Goal: Task Accomplishment & Management: Manage account settings

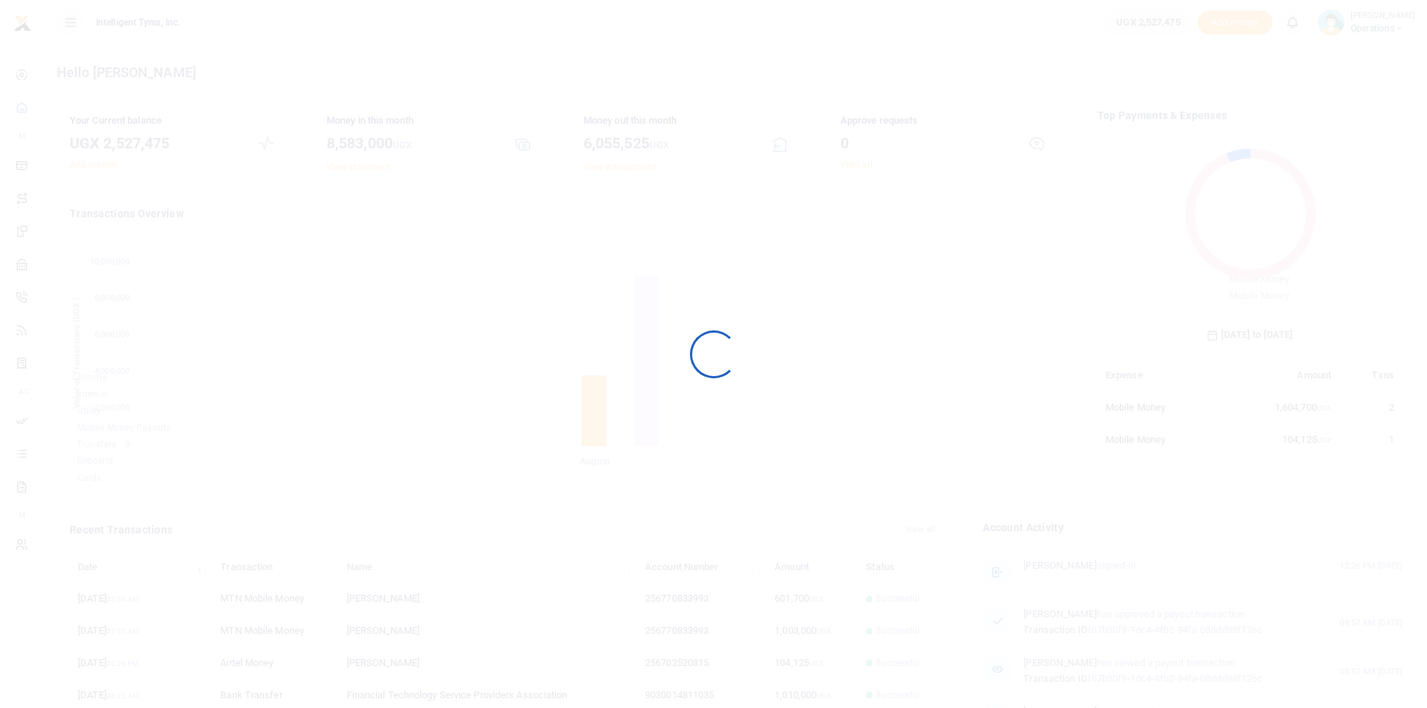
scroll to position [199, 294]
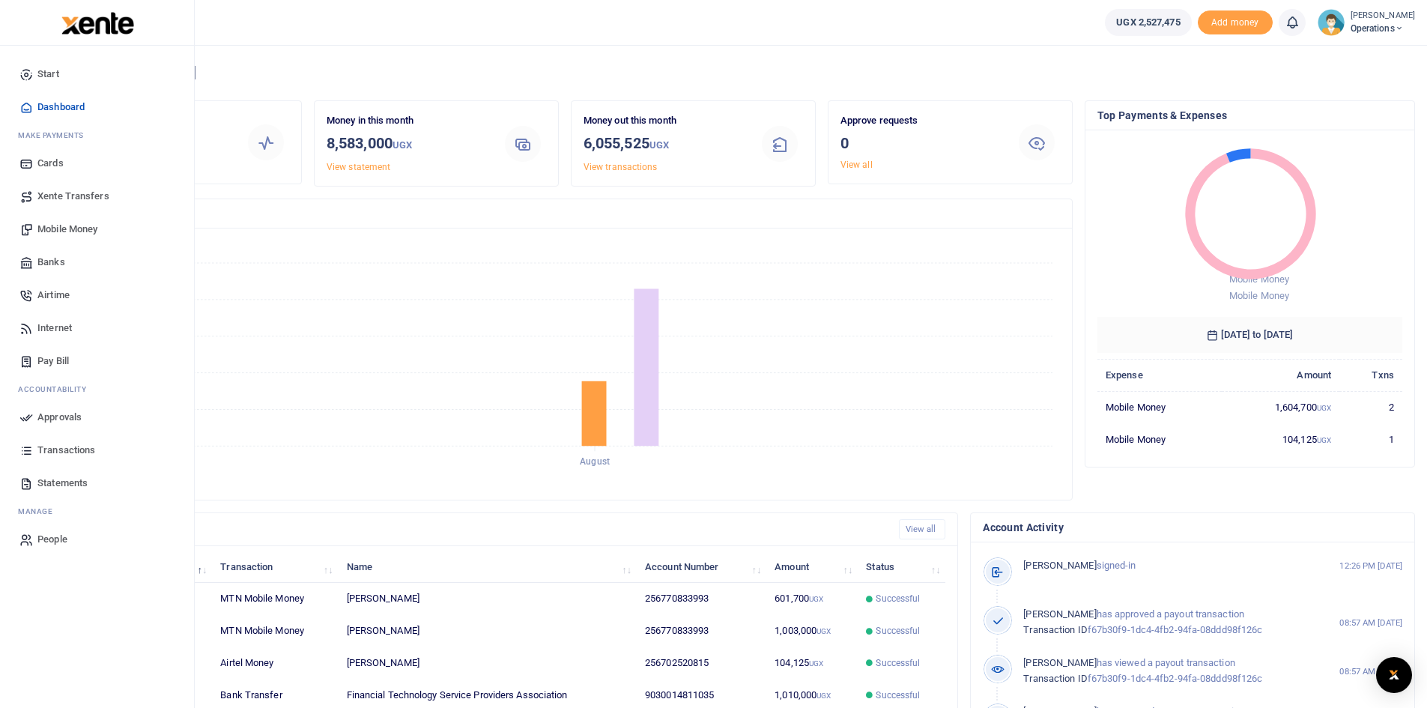
click at [74, 228] on span "Mobile Money" at bounding box center [67, 229] width 60 height 15
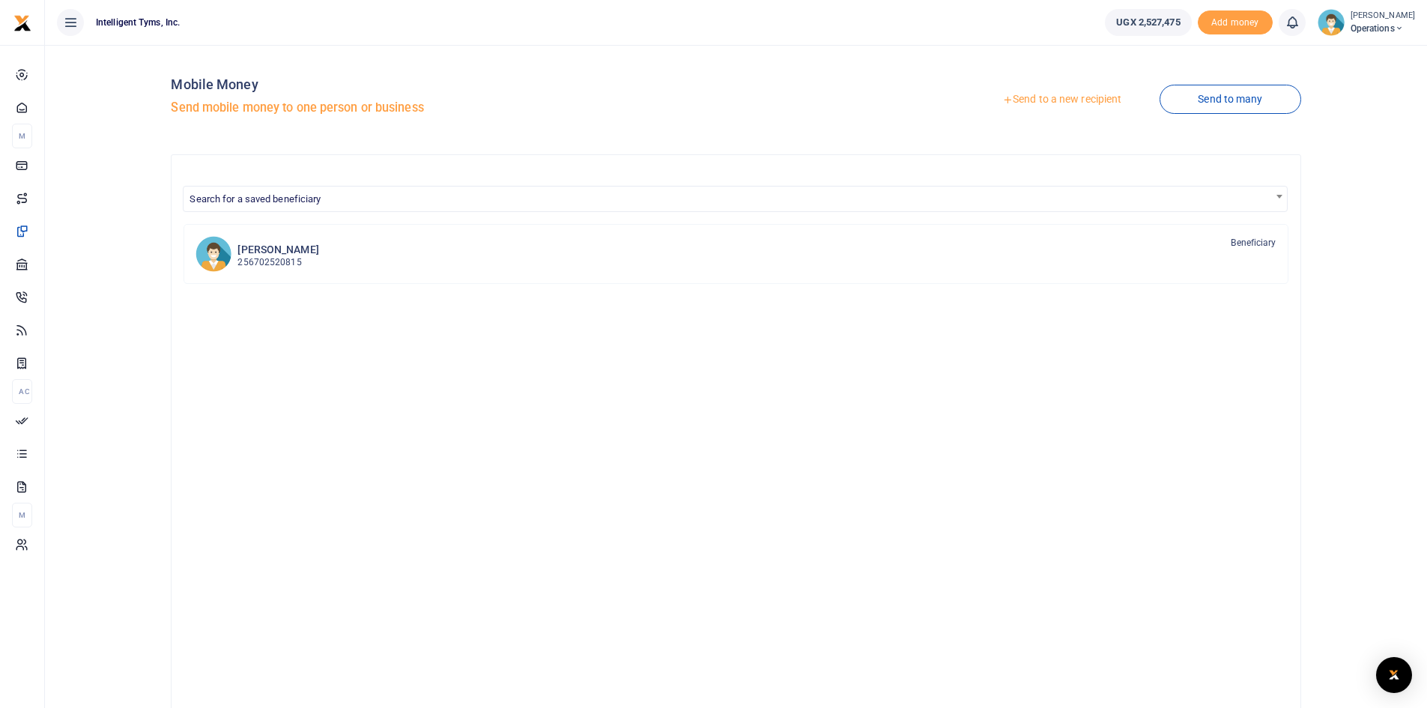
click at [1058, 96] on link "Send to a new recipient" at bounding box center [1062, 99] width 196 height 27
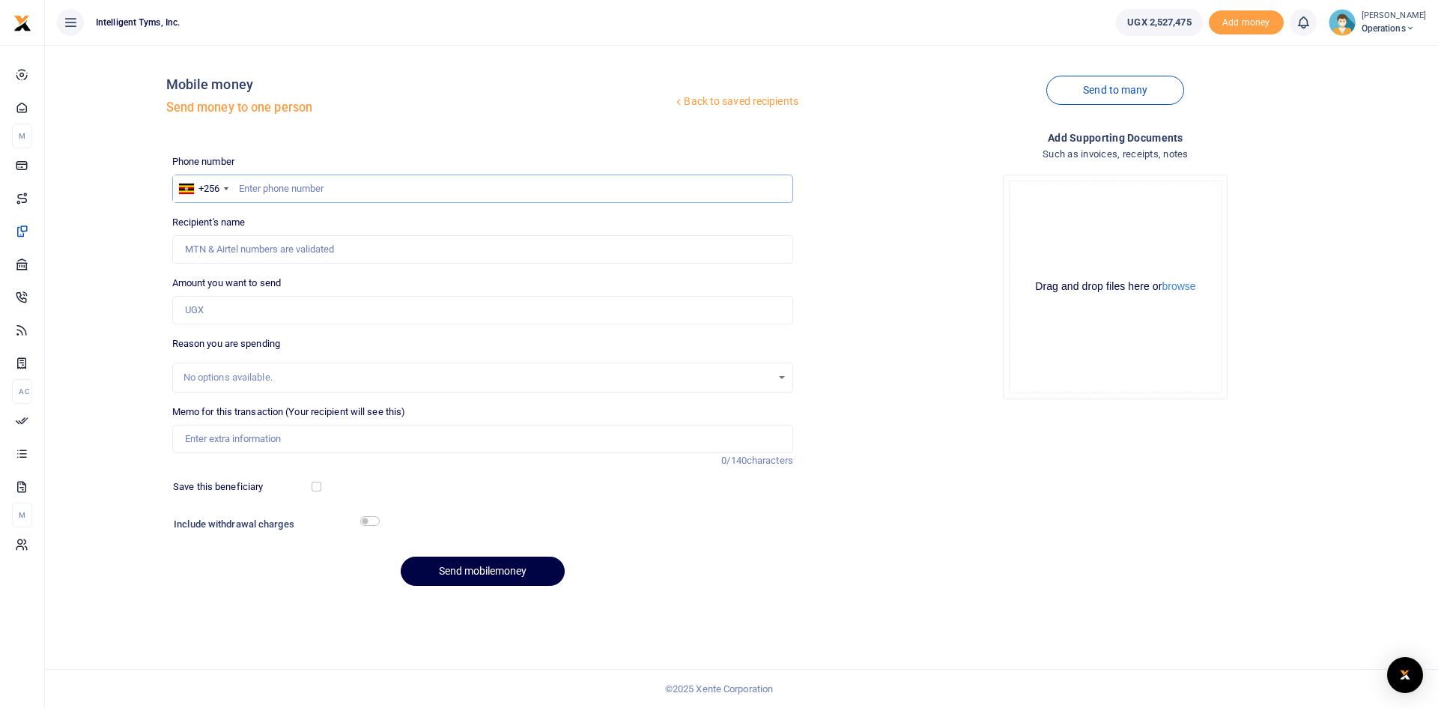
click at [253, 181] on input "text" at bounding box center [482, 189] width 621 height 28
type input "770833993"
type input "Anita Asiimwe"
type input "770833993"
drag, startPoint x: 276, startPoint y: 247, endPoint x: 139, endPoint y: 257, distance: 137.4
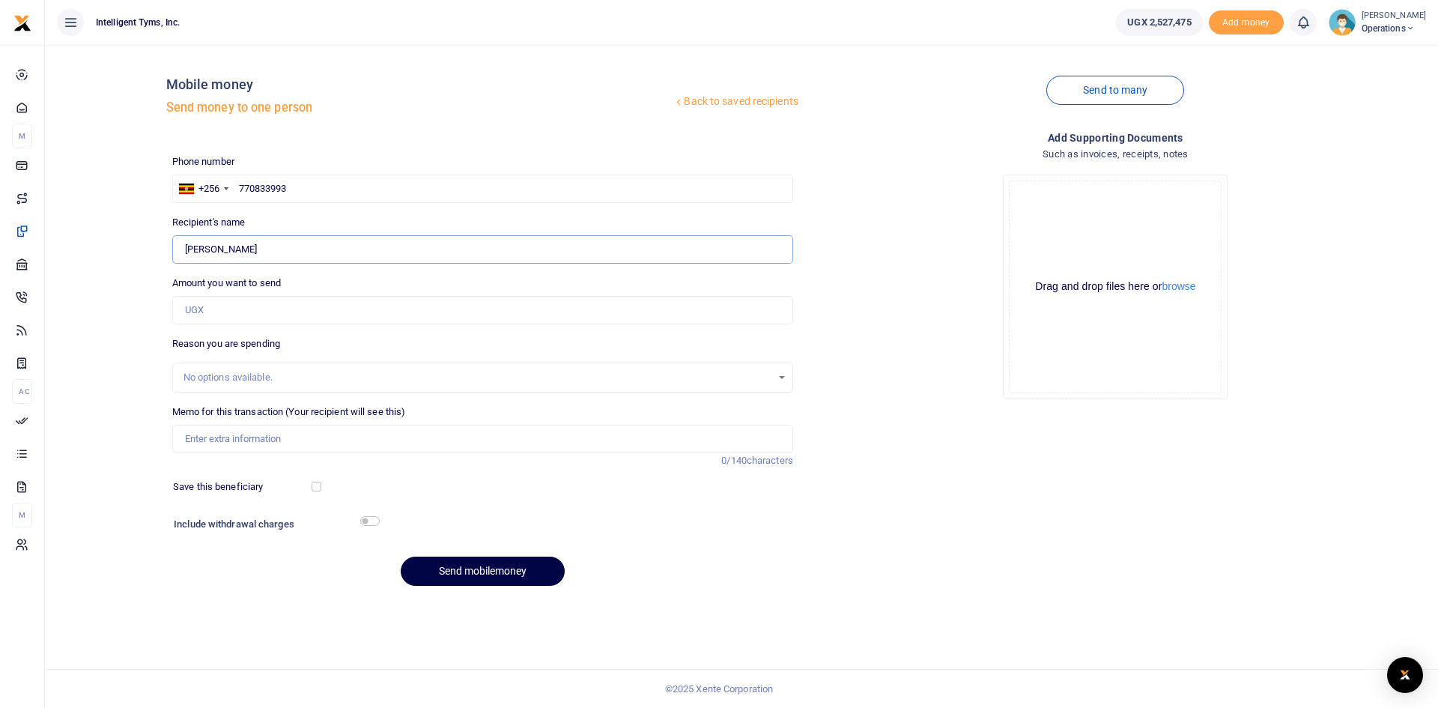
click at [139, 257] on div "Back to saved recipients Mobile money Send money to one person Send to many Pho…" at bounding box center [741, 327] width 1381 height 541
type input "[PERSON_NAME]"
click at [236, 307] on input "Amount you want to send" at bounding box center [482, 310] width 621 height 28
type input "N"
type input "0"
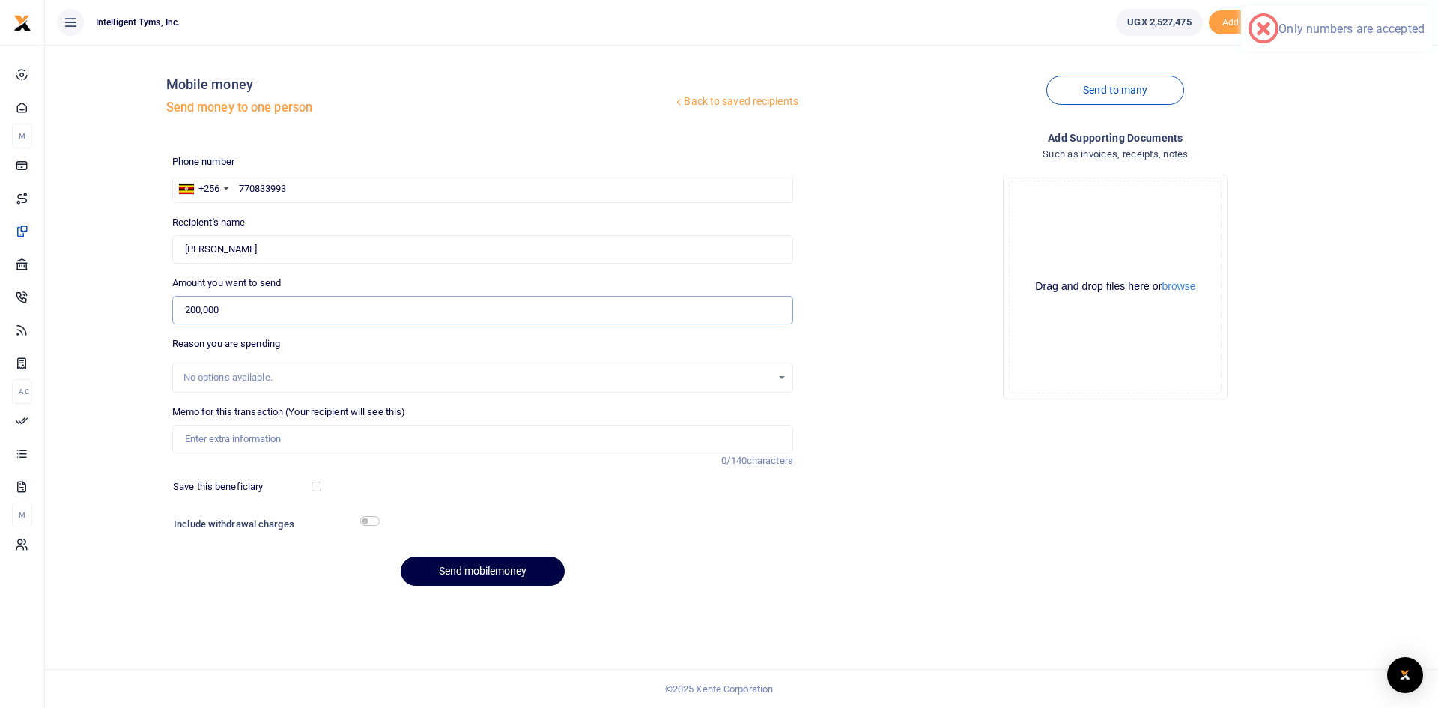
type input "200,000"
click at [283, 436] on input "Memo for this transaction (Your recipient will see this)" at bounding box center [482, 439] width 621 height 28
click at [274, 438] on input "Lunch meetings Ren0, Allan Lwetabe" at bounding box center [482, 439] width 621 height 28
click at [434, 446] on input "Lunch meetings Ren0, Allan Lwetabe" at bounding box center [482, 439] width 621 height 28
click at [485, 563] on button "Send mobilemoney" at bounding box center [483, 571] width 164 height 29
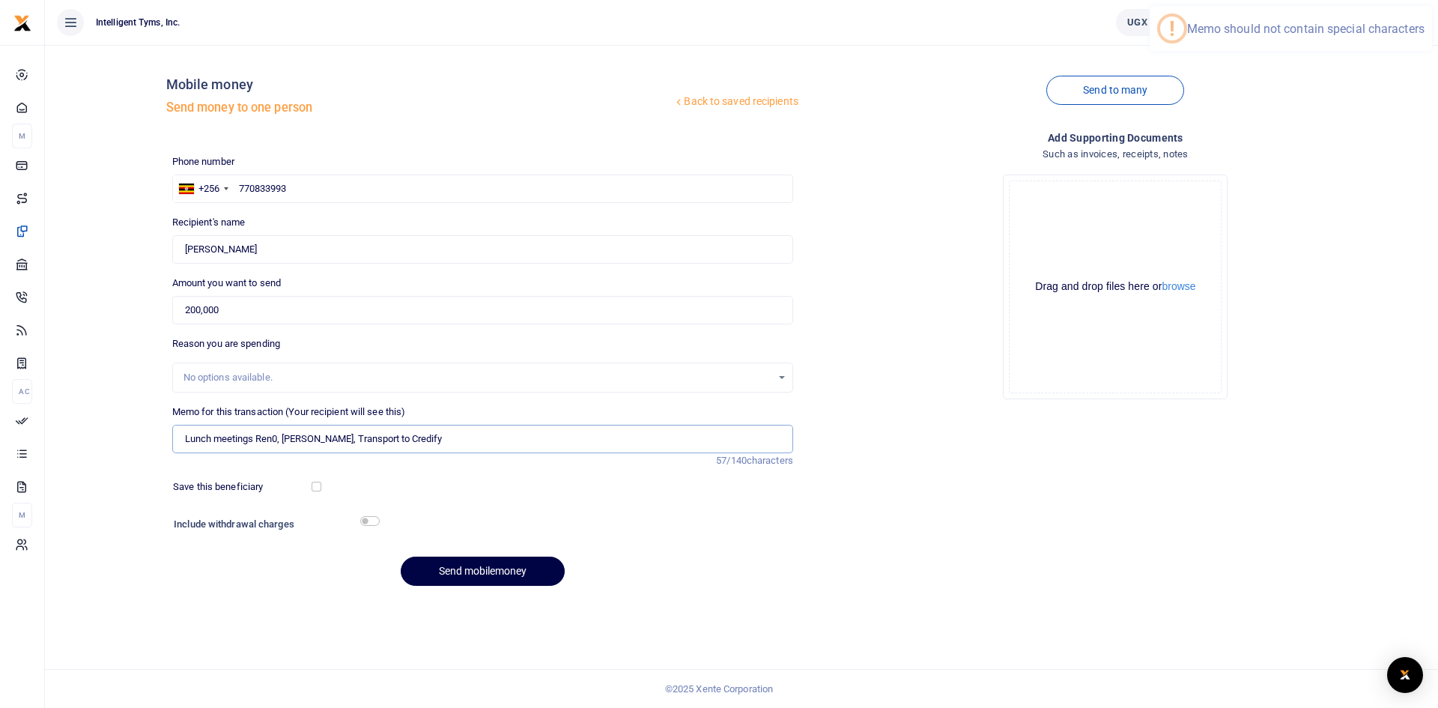
click at [345, 439] on input "Lunch meetings Ren0, Allan Lwetabe, Transport to Credify" at bounding box center [482, 439] width 621 height 28
click at [280, 437] on input "Lunch meetings Ren0, Allan Lwetabe Transport to Credify" at bounding box center [482, 439] width 621 height 28
type input "Lunch meetings Reno Allan Lwetabe Transport to Credify"
click at [536, 475] on div "Phone number +256 Uganda +256 770833993 Phone is required. Recipient's name Fou…" at bounding box center [482, 376] width 633 height 444
click at [512, 560] on button "Send mobilemoney" at bounding box center [483, 571] width 164 height 29
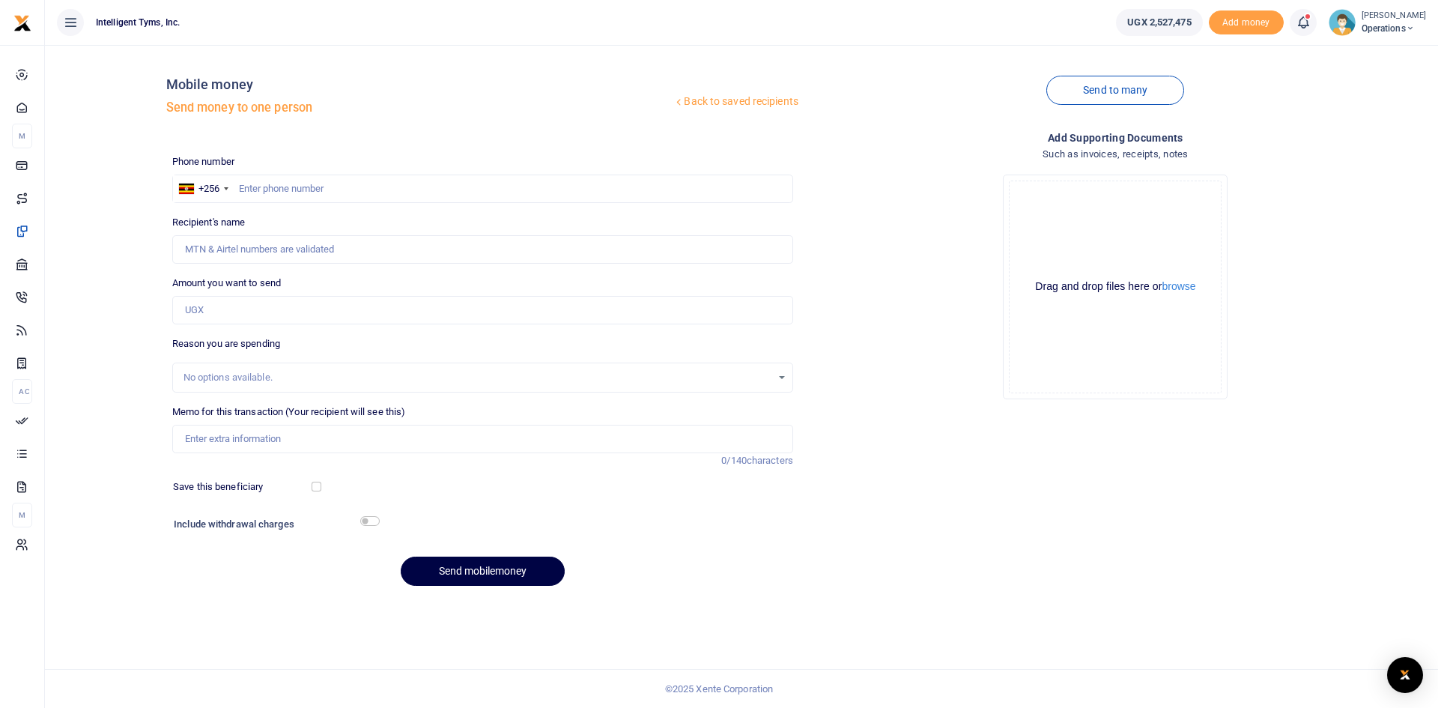
click at [1305, 25] on icon at bounding box center [1303, 22] width 15 height 16
click at [1229, 105] on div "Transactions to act upon You have 1 awaiting for your to act on" at bounding box center [1221, 106] width 166 height 26
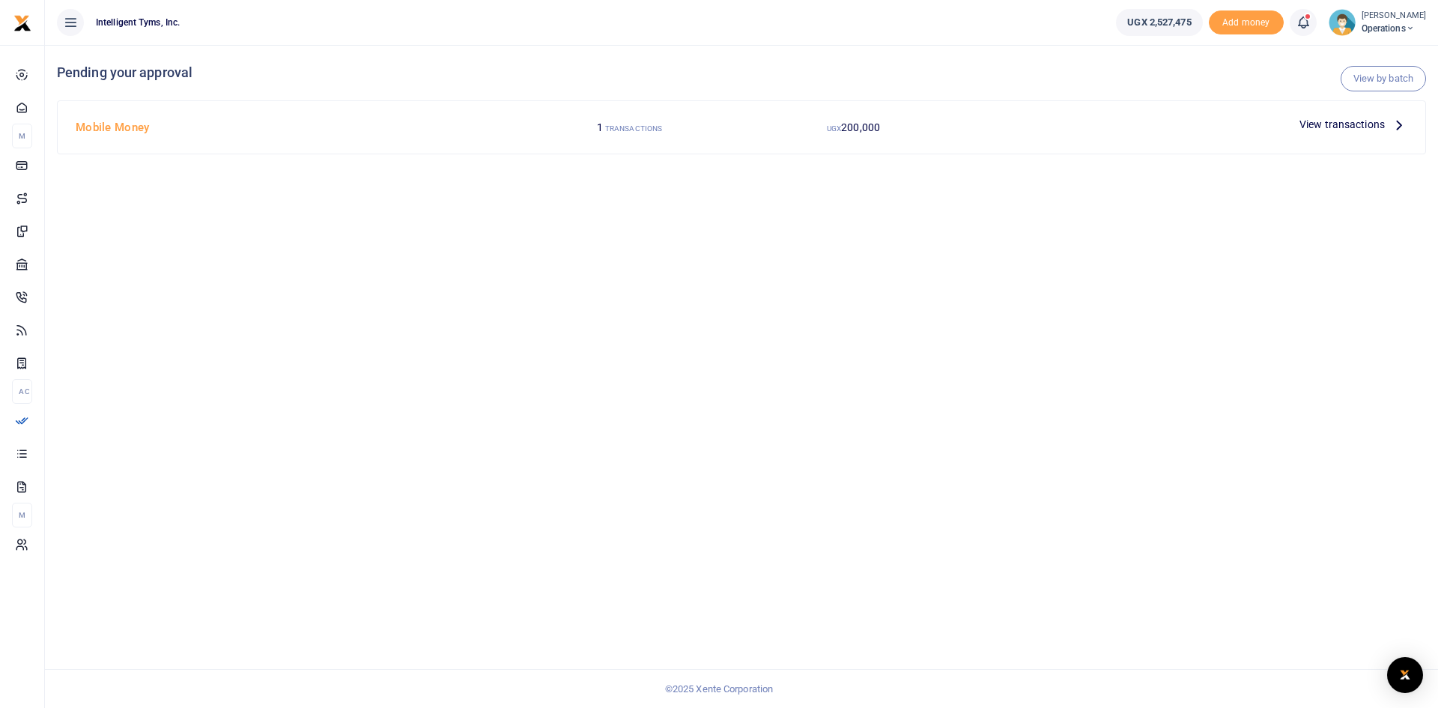
click at [1340, 121] on span "View transactions" at bounding box center [1342, 124] width 85 height 16
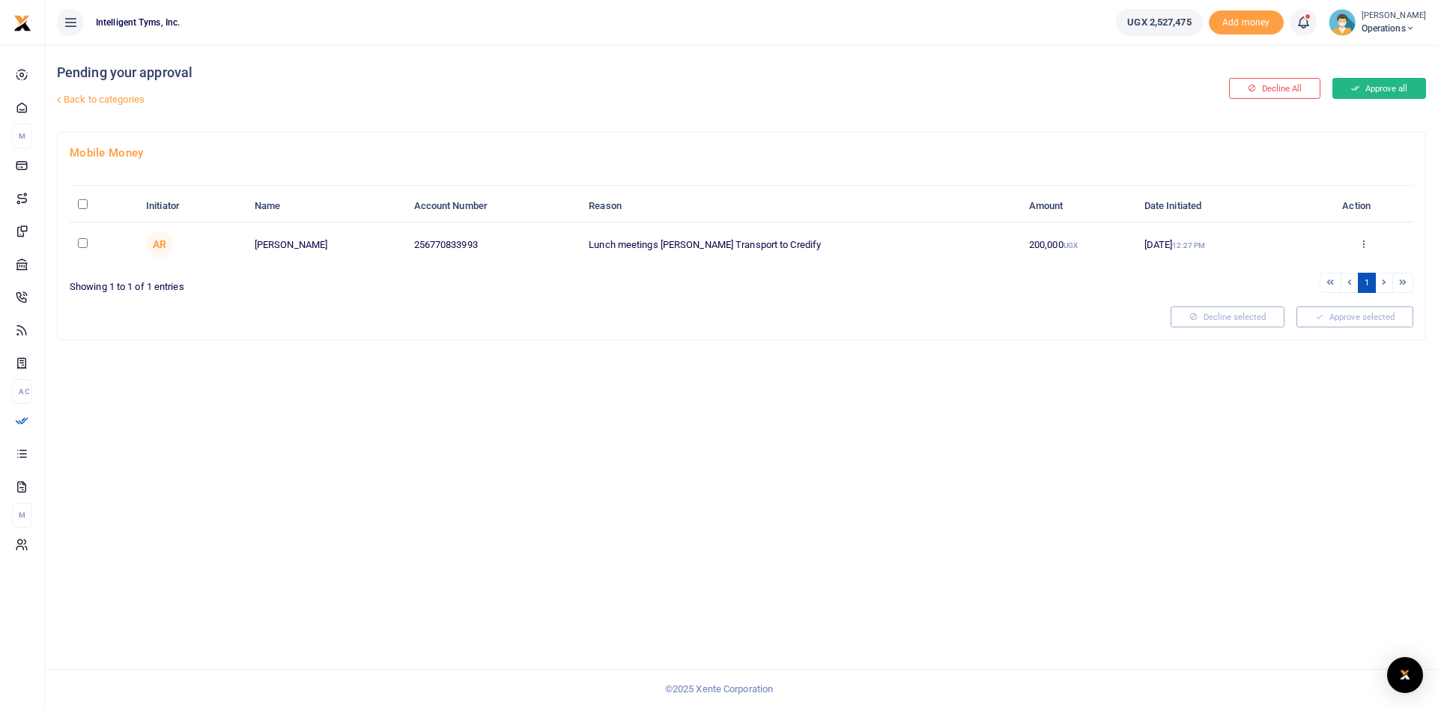
click at [1389, 89] on button "Approve all" at bounding box center [1380, 88] width 94 height 21
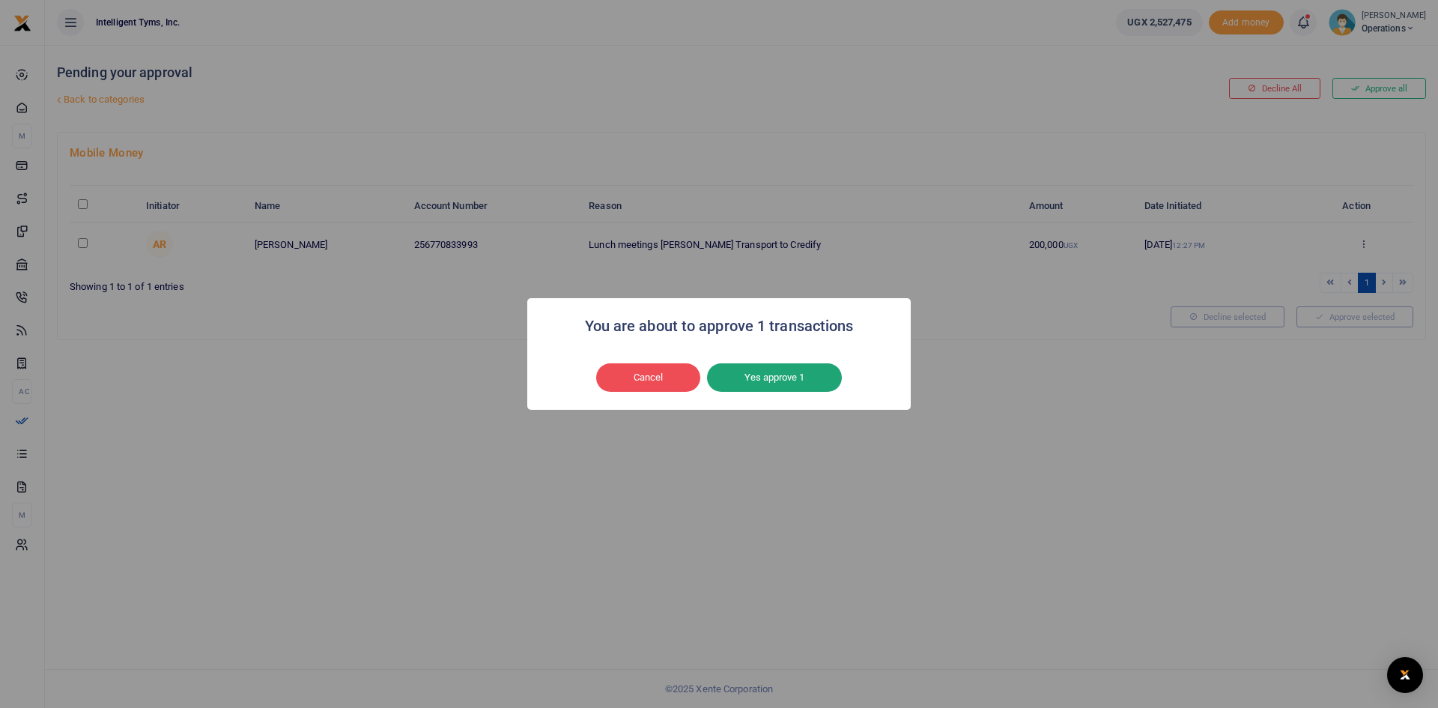
click at [754, 387] on button "Yes approve 1" at bounding box center [774, 377] width 135 height 28
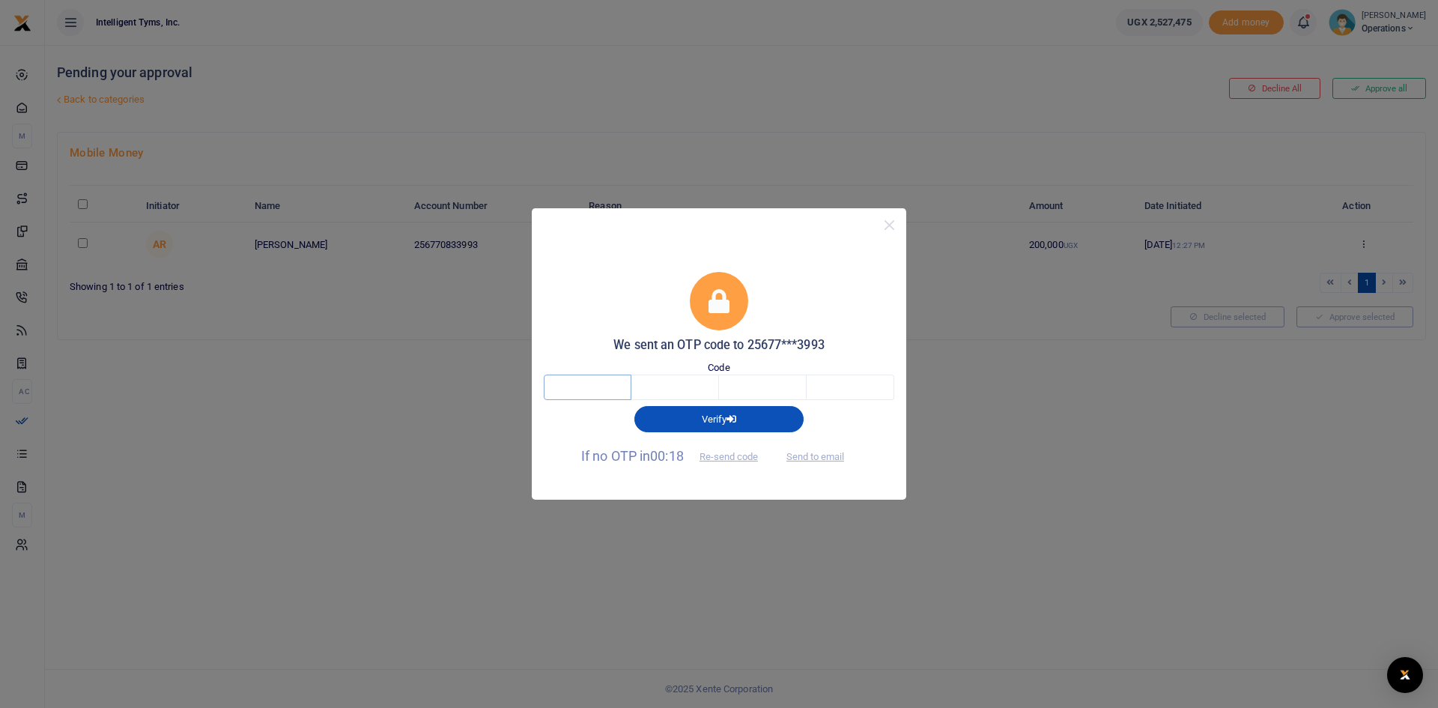
click at [609, 391] on input "text" at bounding box center [588, 387] width 88 height 25
type input "1"
type input "6"
type input "0"
type input "5"
